Goal: Task Accomplishment & Management: Manage account settings

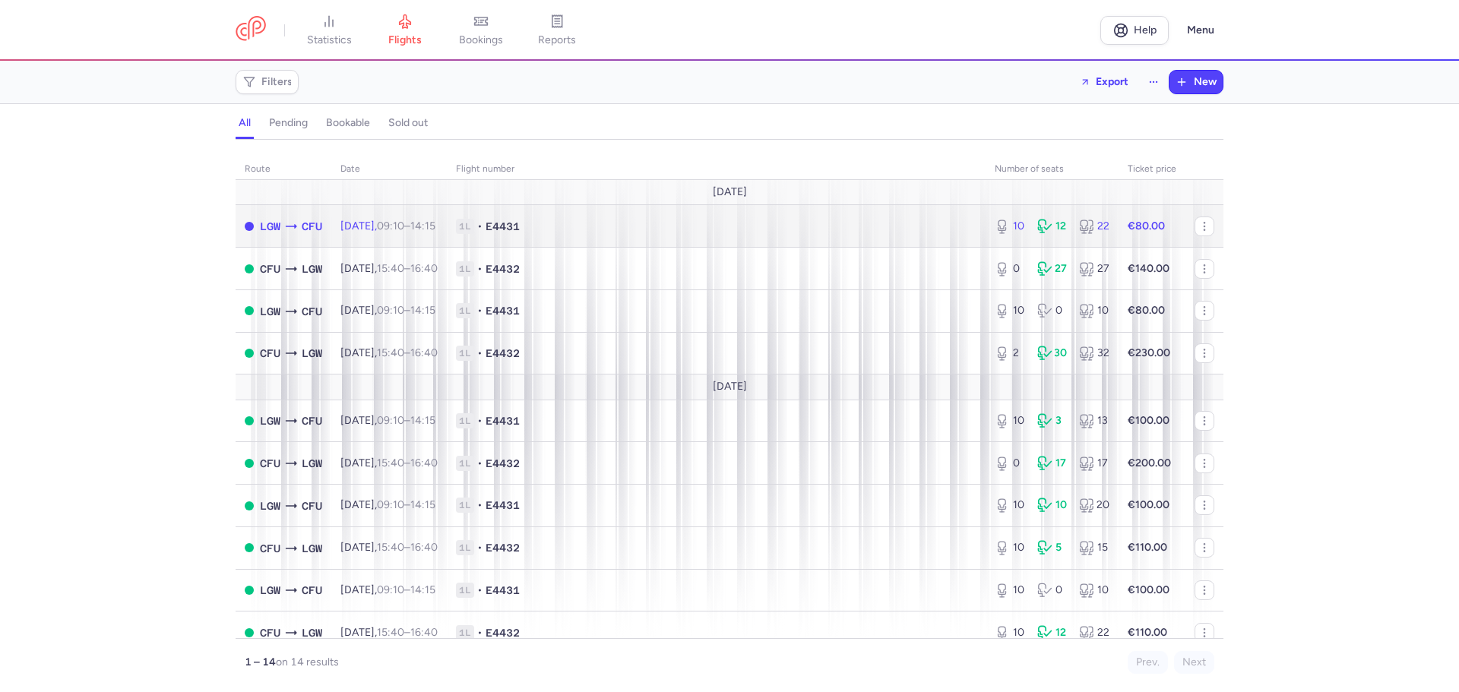
click at [733, 226] on span "1L • E4431" at bounding box center [716, 226] width 521 height 15
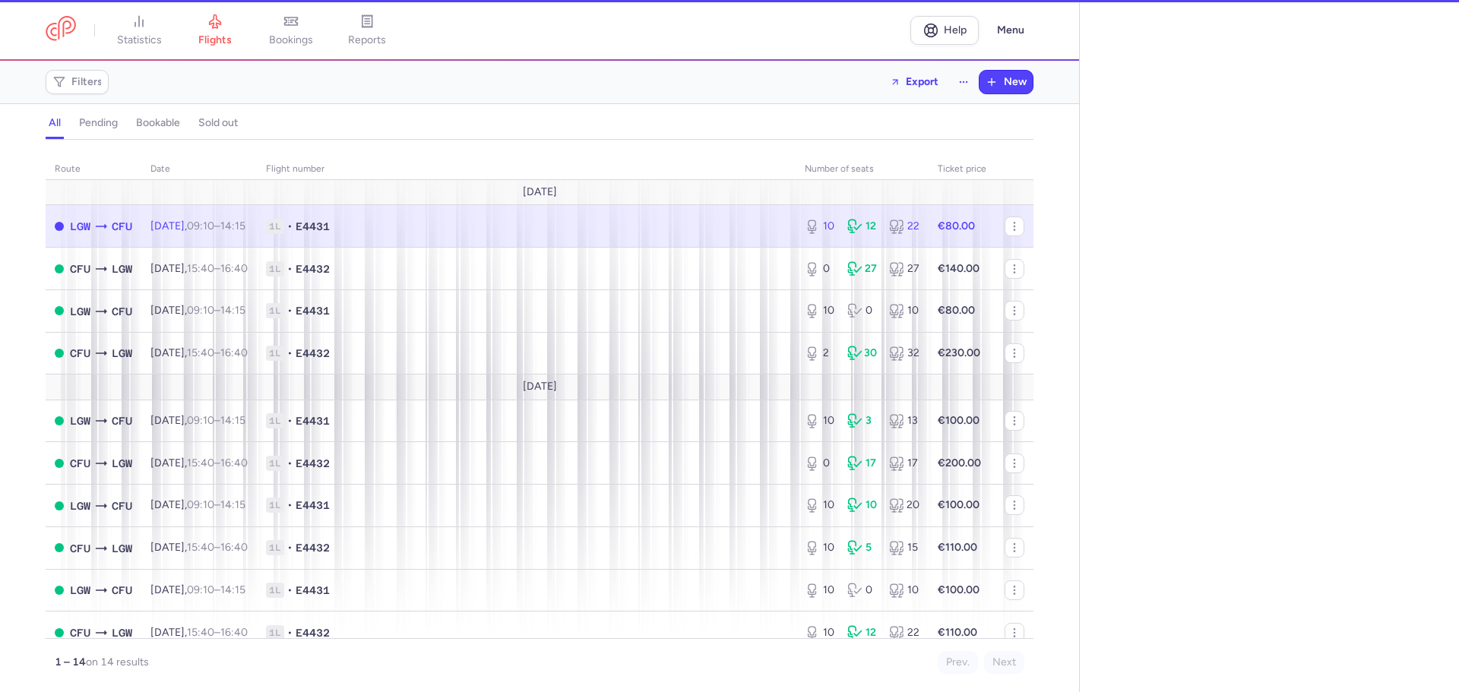
select select "days"
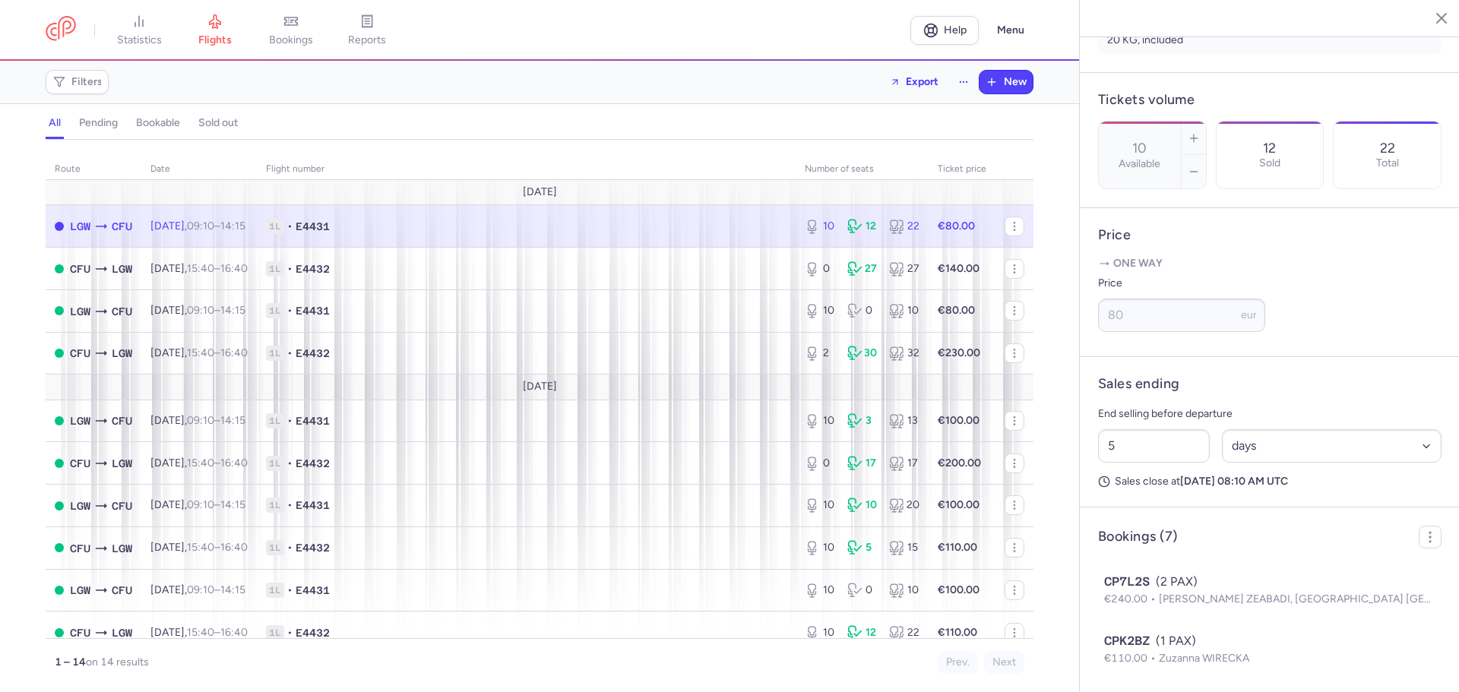
scroll to position [532, 0]
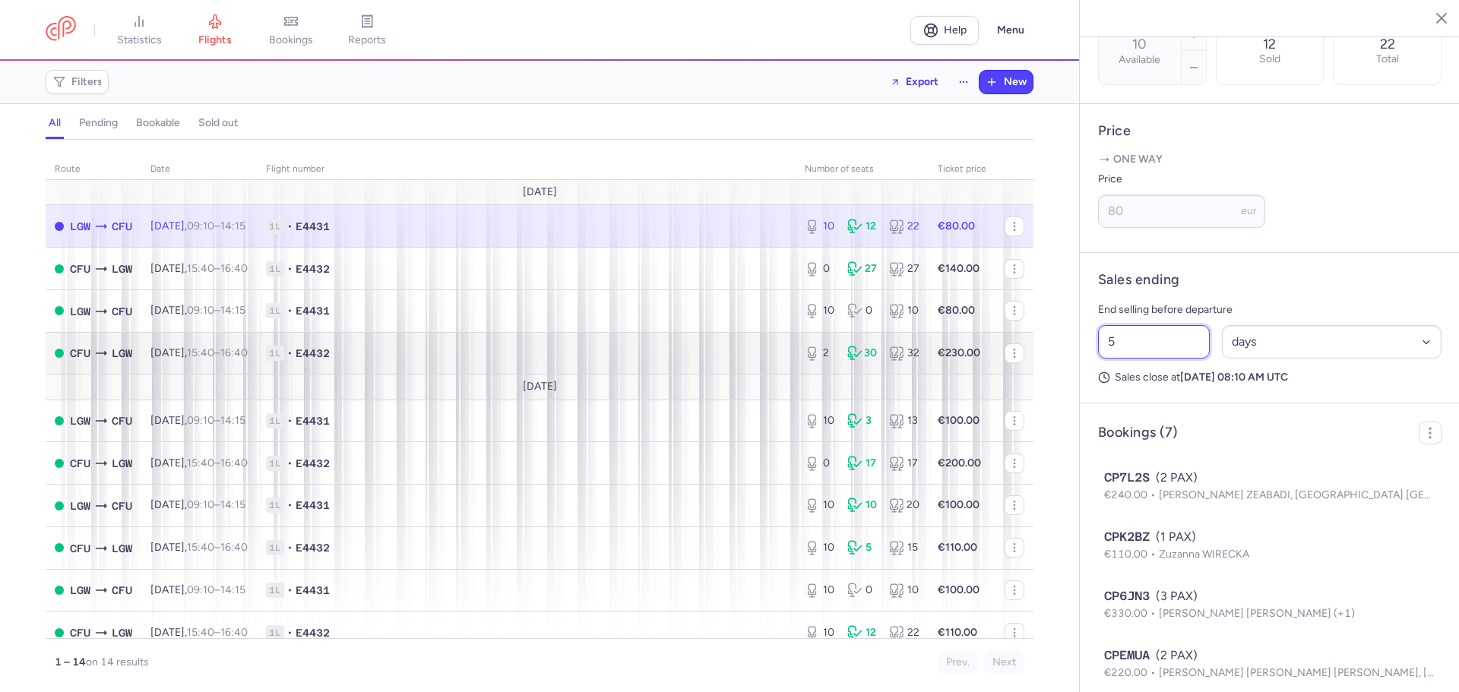
drag, startPoint x: 1130, startPoint y: 367, endPoint x: 933, endPoint y: 355, distance: 197.2
click at [933, 355] on div "statistics flights bookings reports Help Menu Filters Export New all pending bo…" at bounding box center [729, 346] width 1459 height 692
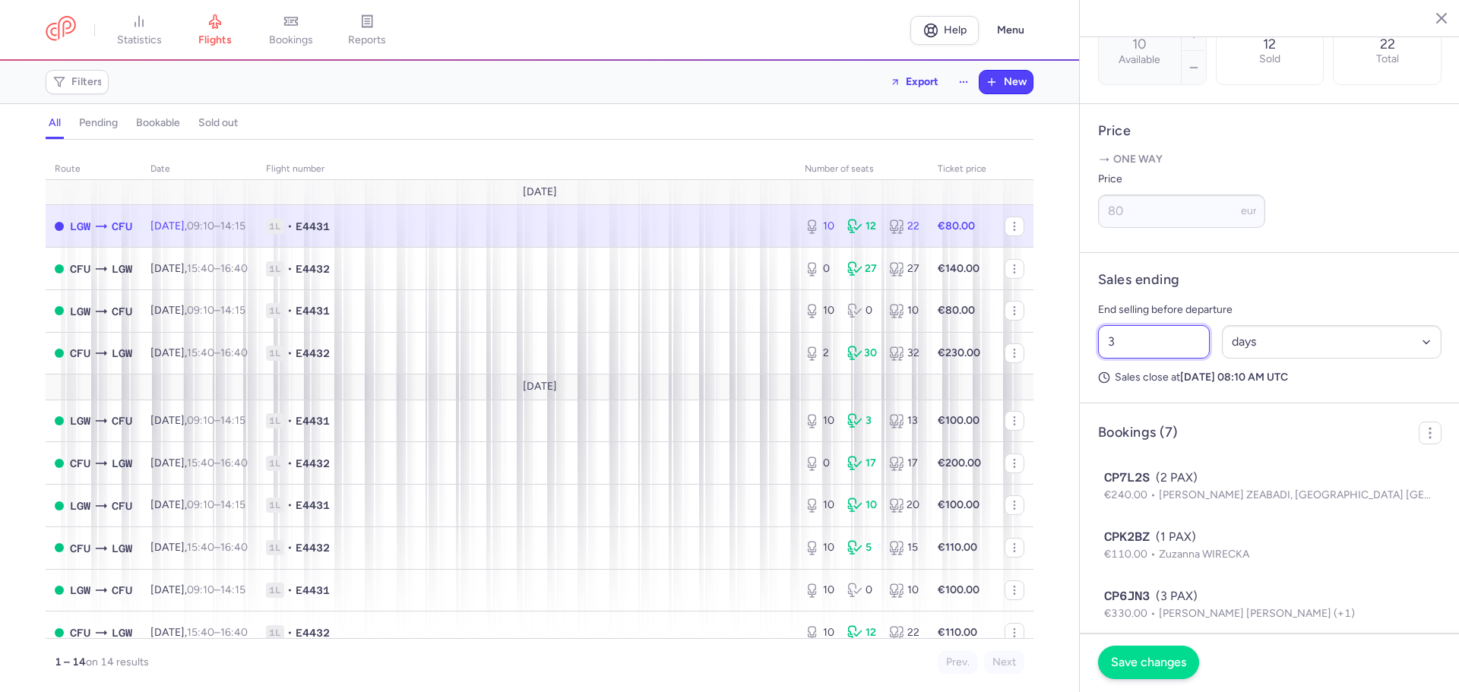
type input "3"
click at [1155, 666] on span "Save changes" at bounding box center [1148, 663] width 75 height 14
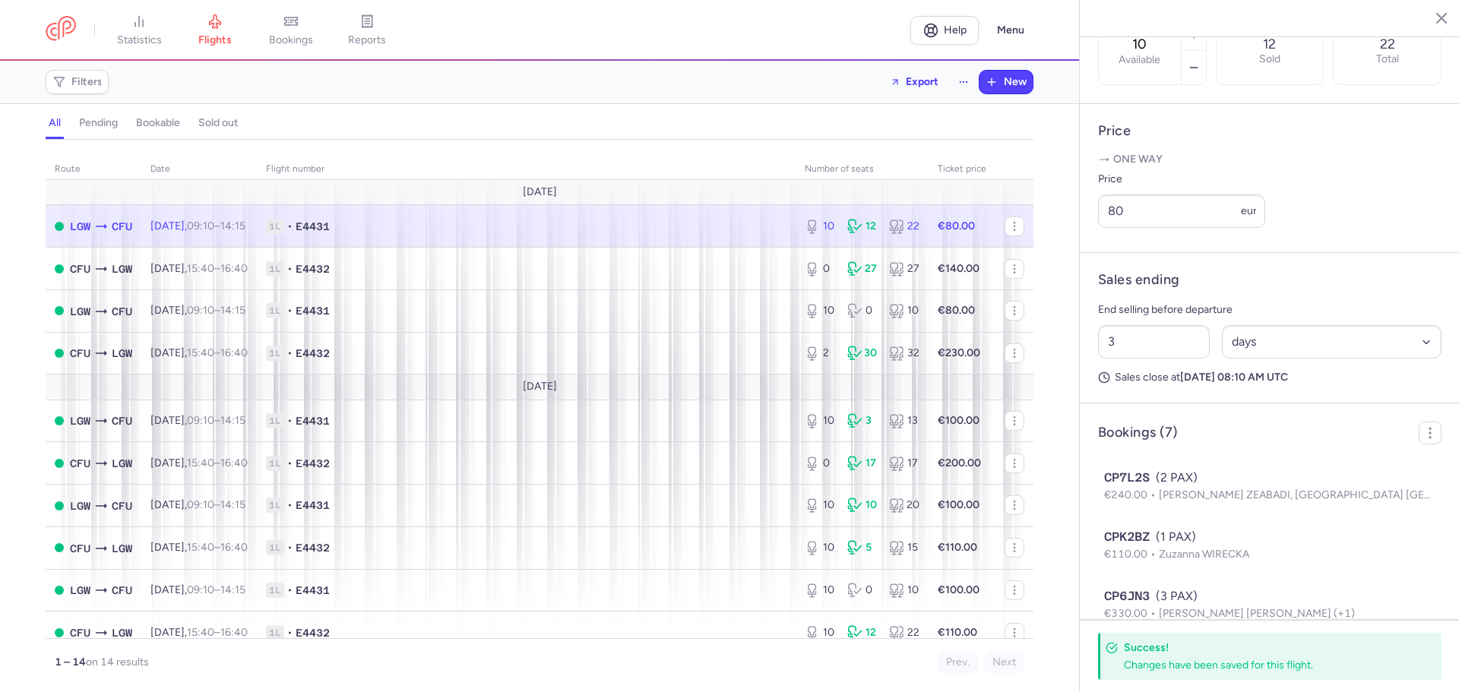
click at [160, 124] on h4 "bookable" at bounding box center [158, 123] width 44 height 14
